Goal: Find specific page/section: Find specific page/section

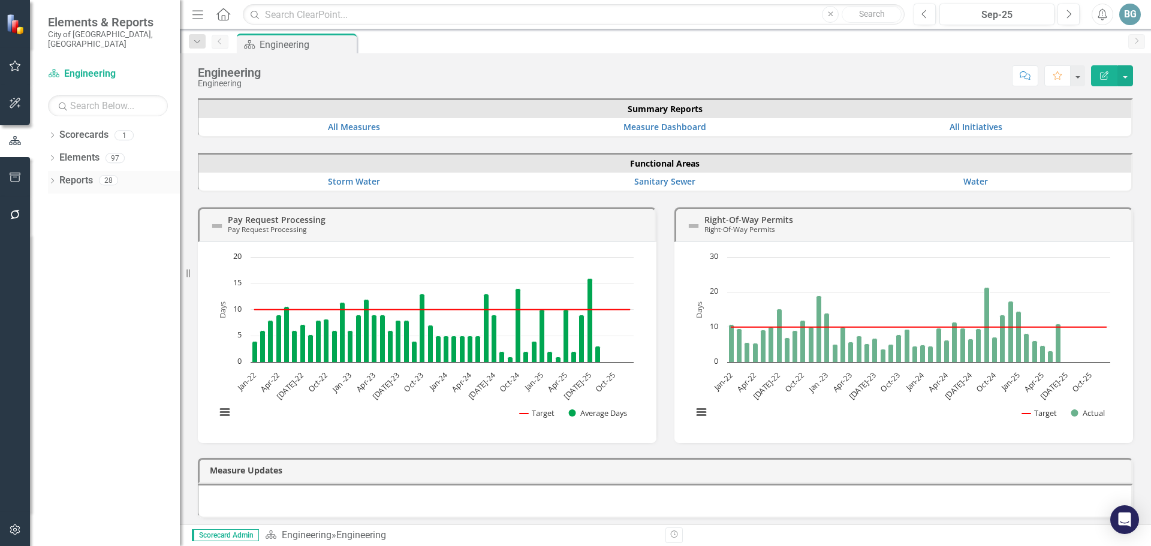
click at [55, 179] on icon "Dropdown" at bounding box center [52, 182] width 8 height 7
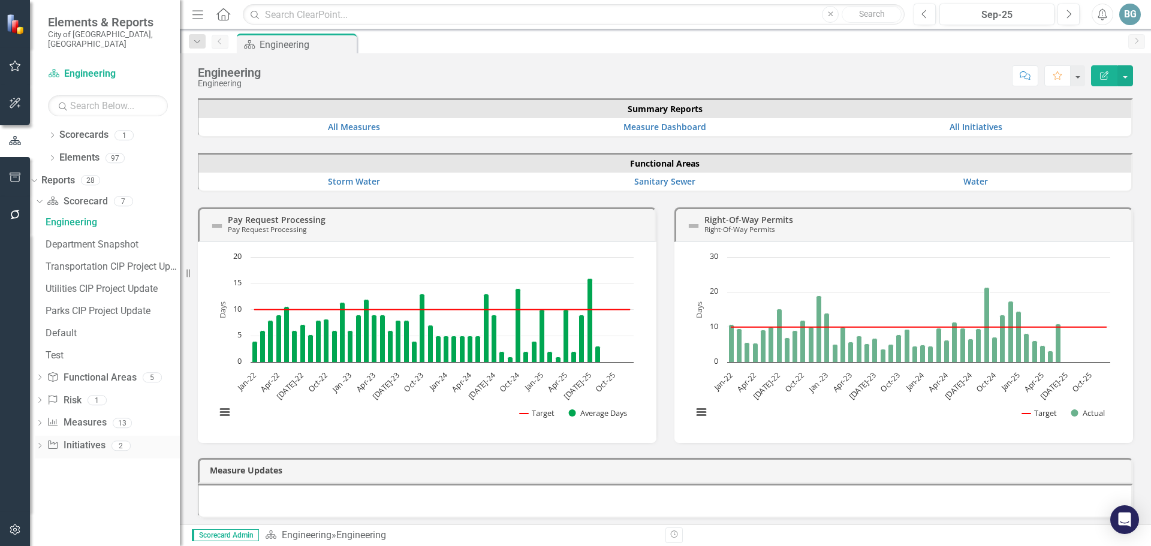
click at [55, 436] on div "Dropdown Scorecard Scorecard 7 Engineering Department Snapshot Transportation C…" at bounding box center [105, 325] width 150 height 267
click at [41, 443] on icon at bounding box center [39, 445] width 3 height 5
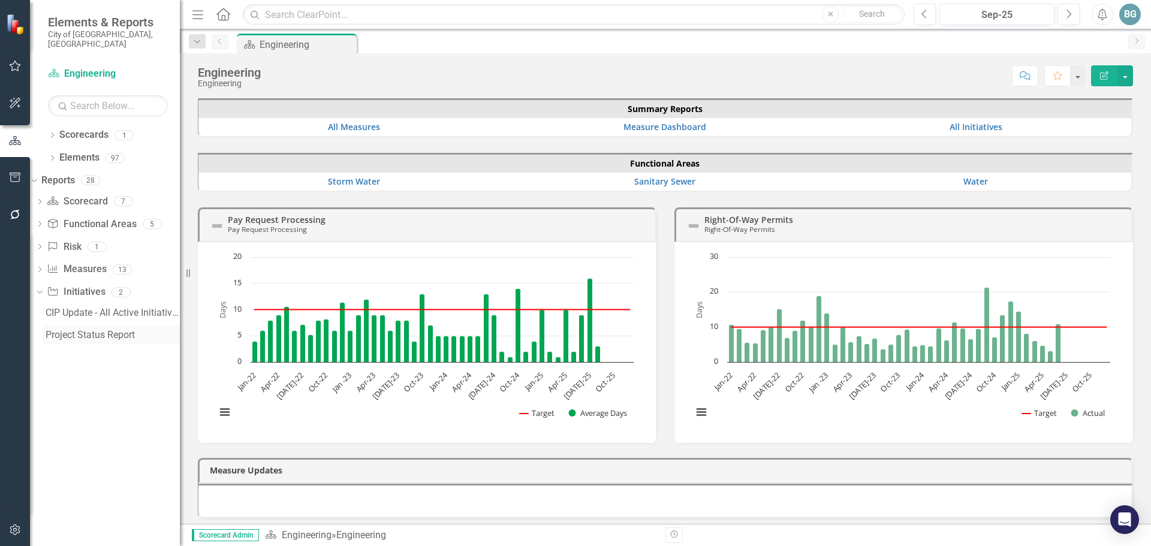
click at [109, 330] on div "Project Status Report" at bounding box center [113, 335] width 134 height 11
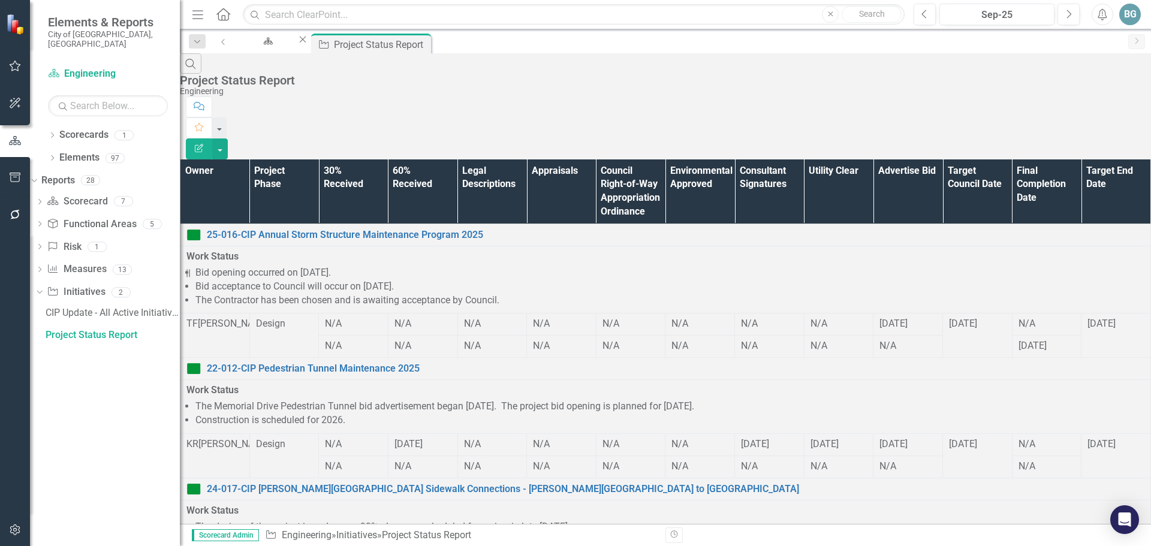
click at [229, 159] on th "Owner" at bounding box center [215, 191] width 70 height 65
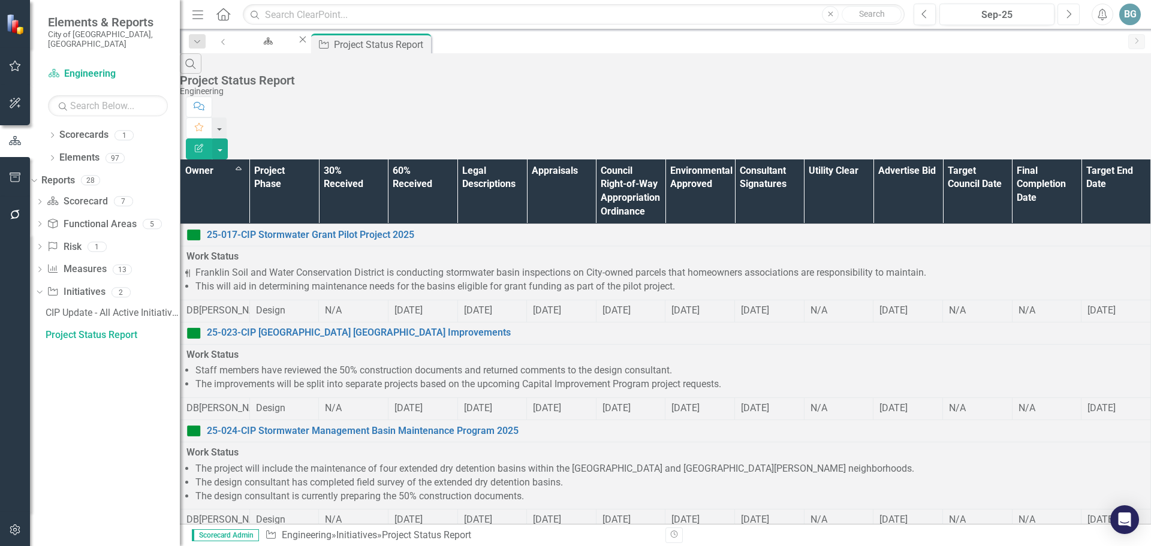
click at [1064, 16] on button "Next" at bounding box center [1069, 15] width 22 height 22
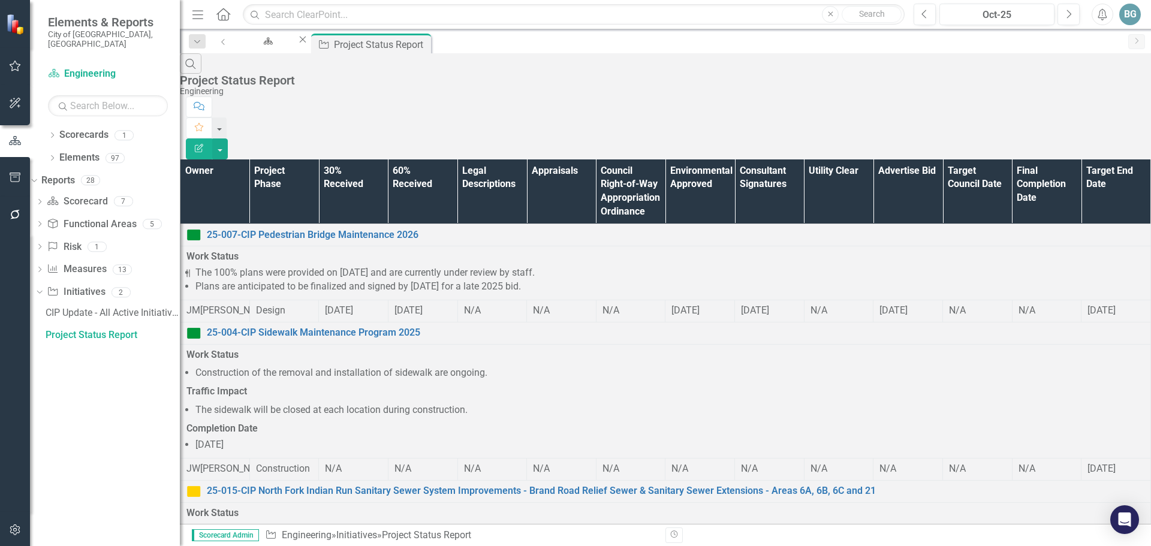
scroll to position [985, 0]
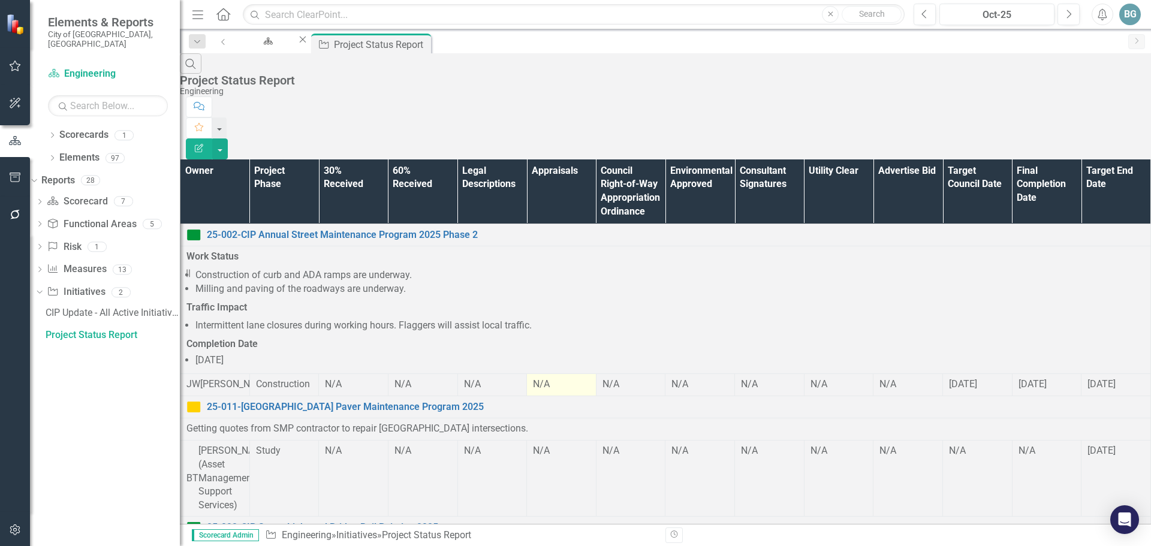
scroll to position [1100, 0]
